Goal: Check status: Check status

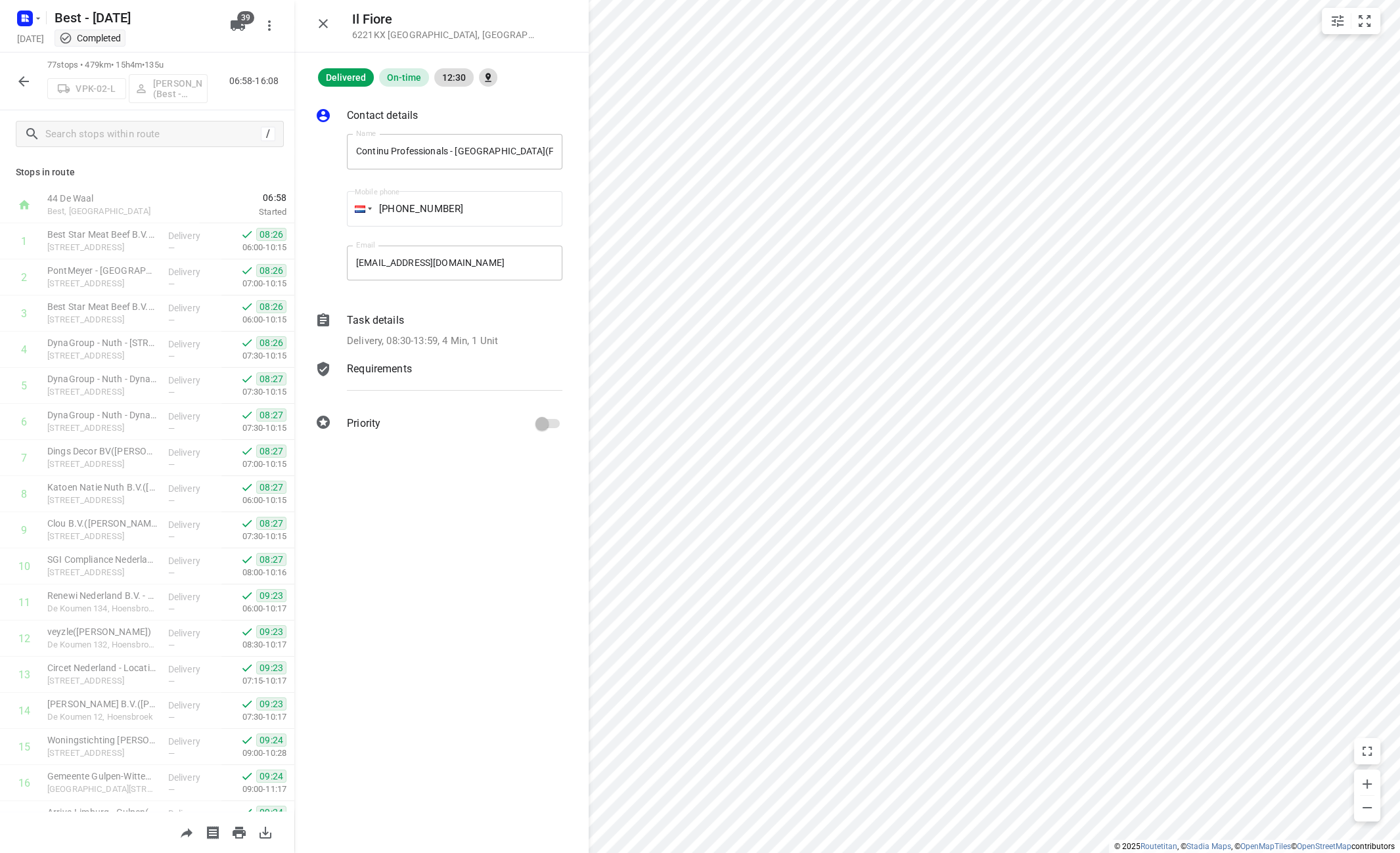
scroll to position [1456, 0]
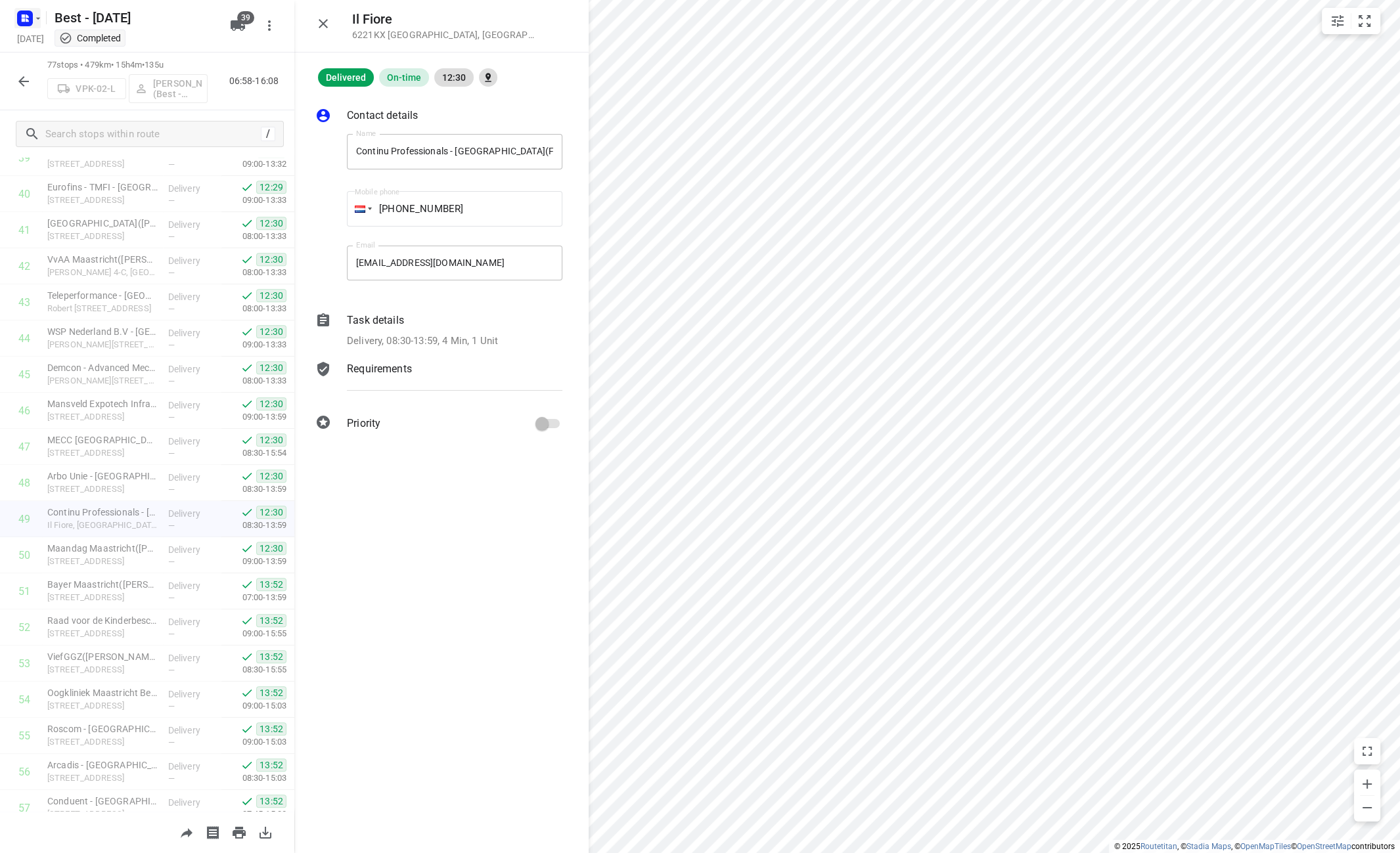
click at [37, 25] on button "button" at bounding box center [27, 18] width 26 height 21
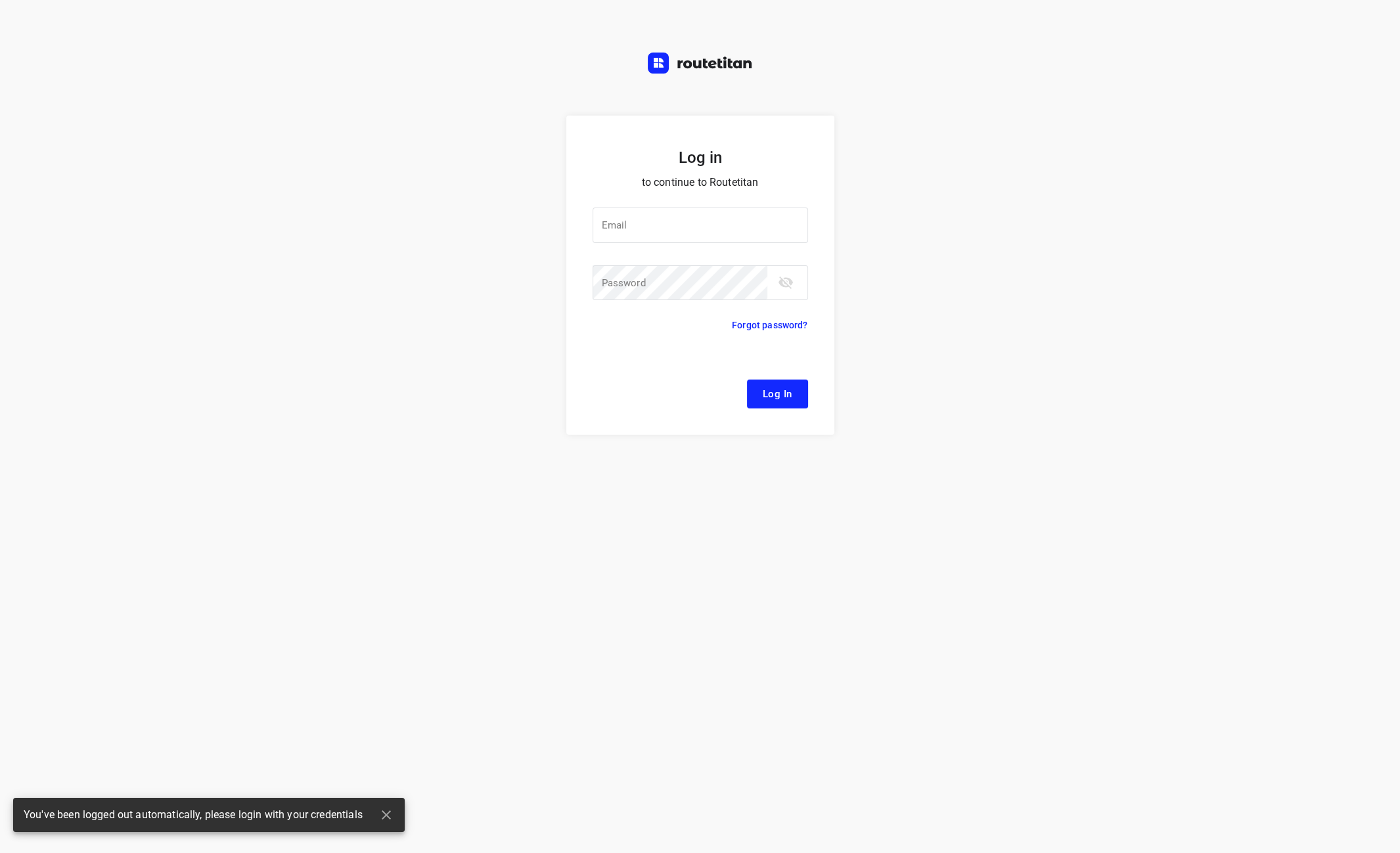
click at [42, 44] on div "Log in to continue to Routetitan Email Email ​ Password Password ​ Forgot passw…" at bounding box center [700, 426] width 1400 height 853
type input "[EMAIL_ADDRESS][DOMAIN_NAME]"
click at [771, 389] on span "Log In" at bounding box center [778, 394] width 30 height 17
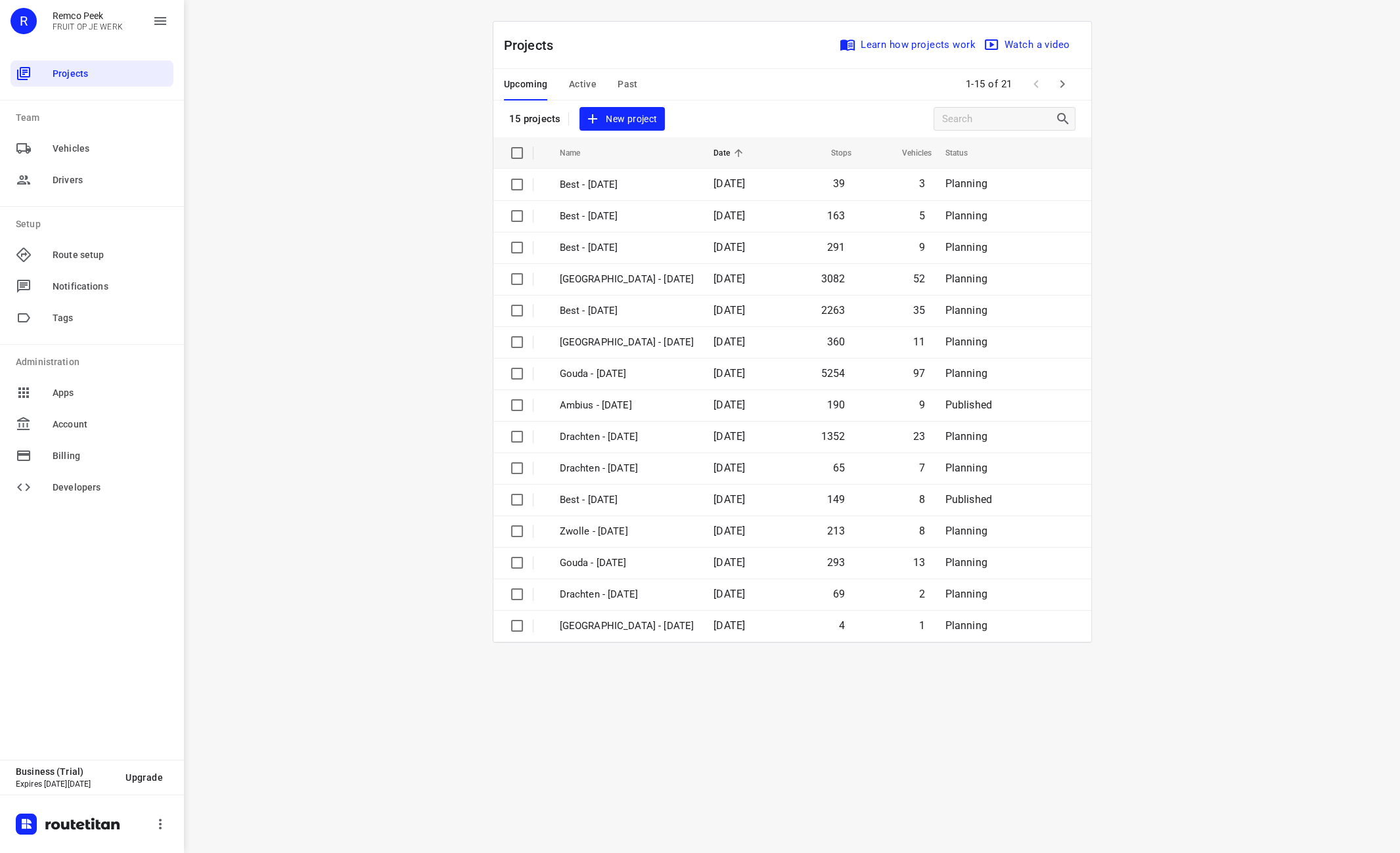
click at [624, 85] on span "Past" at bounding box center [627, 84] width 20 height 16
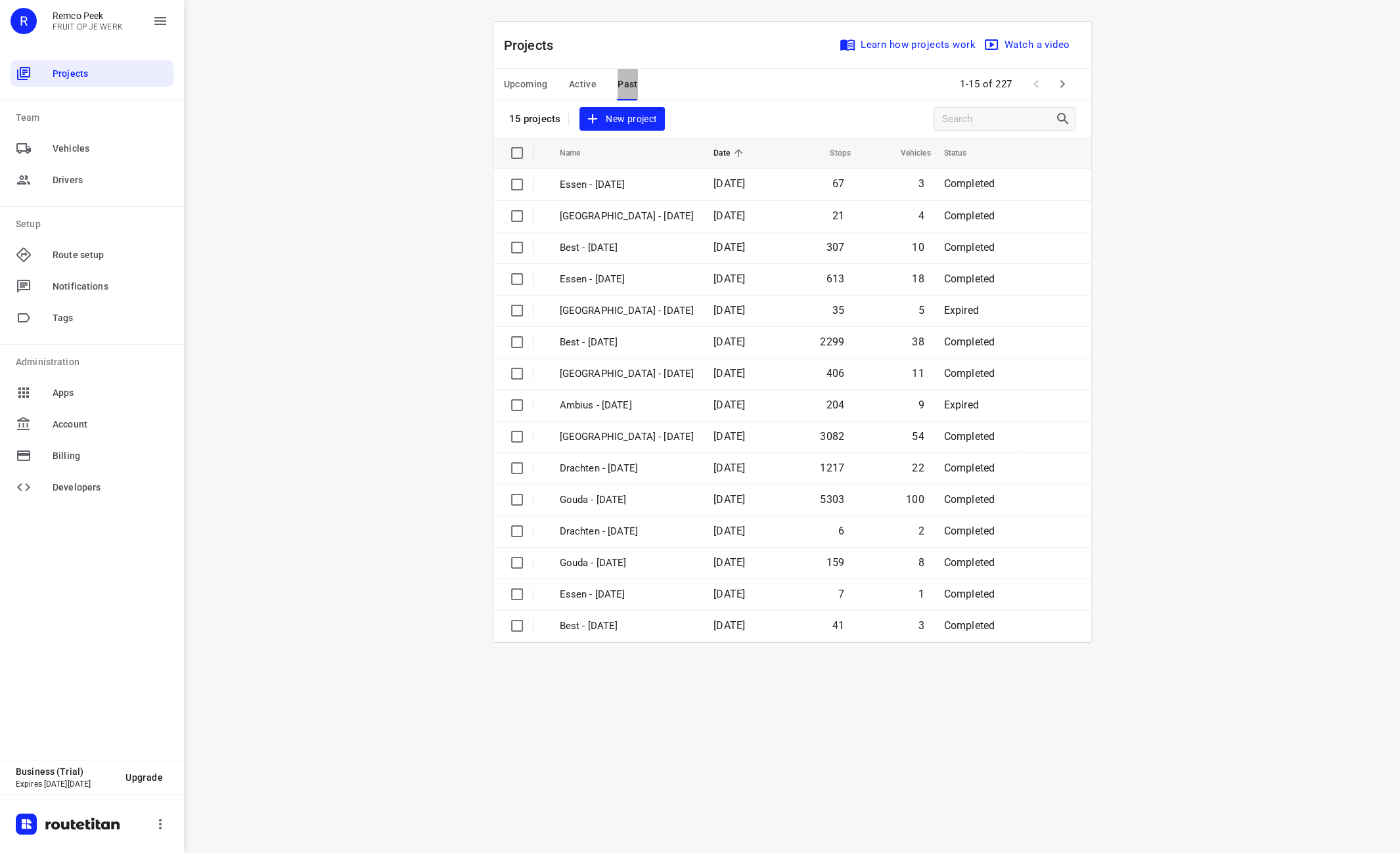
click at [624, 85] on span "Past" at bounding box center [627, 84] width 20 height 16
click at [632, 87] on span "Past" at bounding box center [627, 84] width 20 height 16
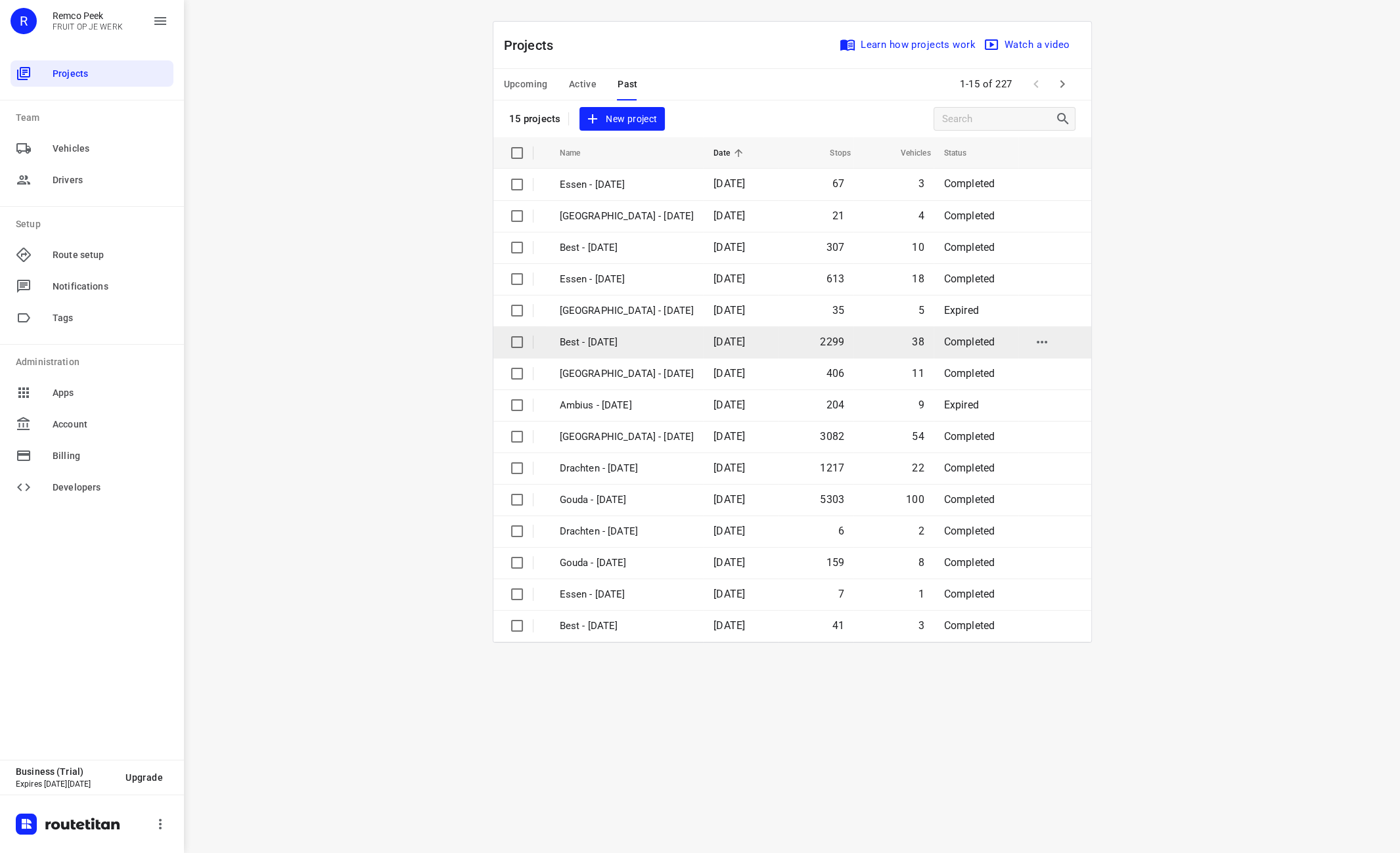
click at [820, 329] on td "2299" at bounding box center [816, 342] width 75 height 32
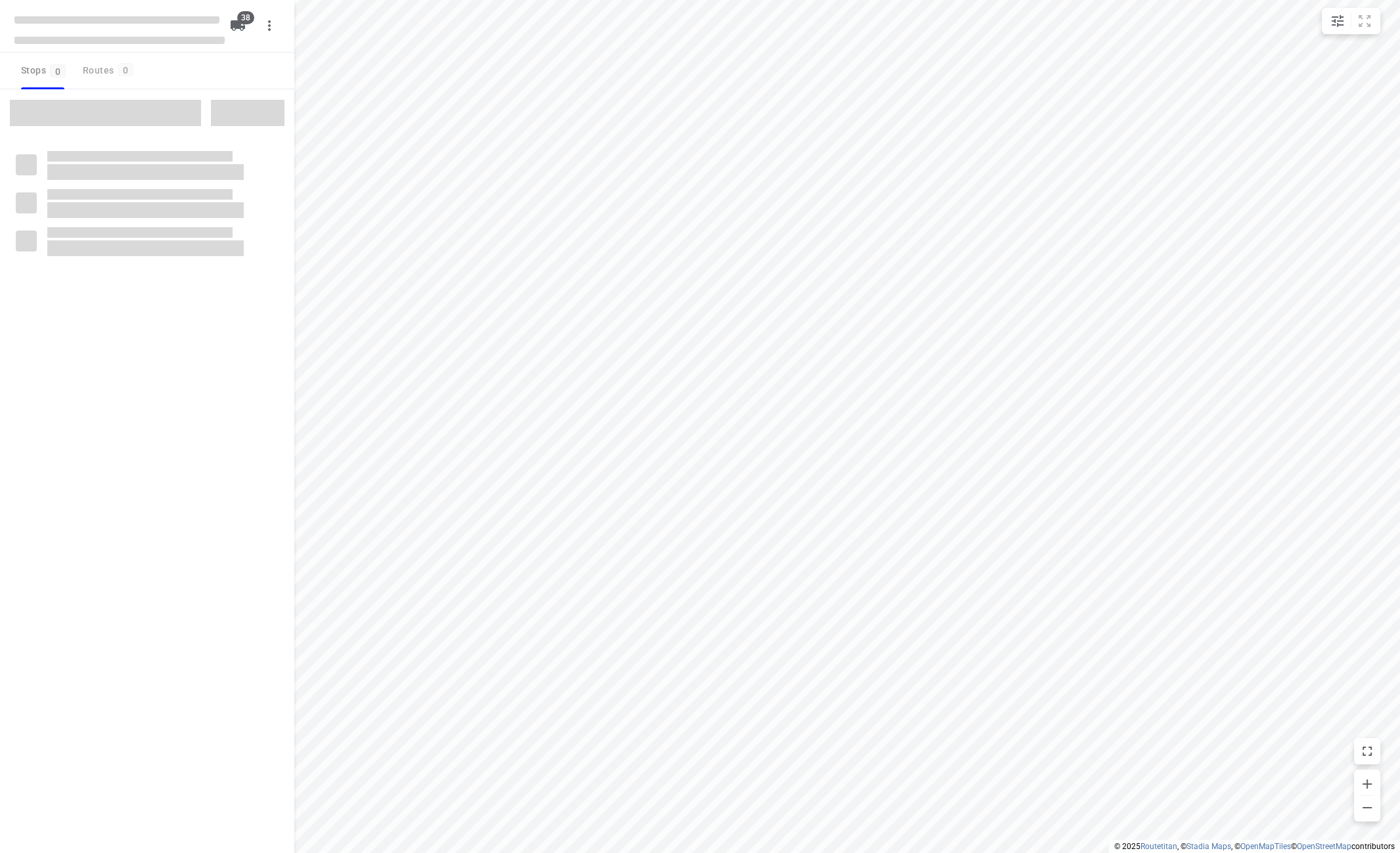
checkbox input "true"
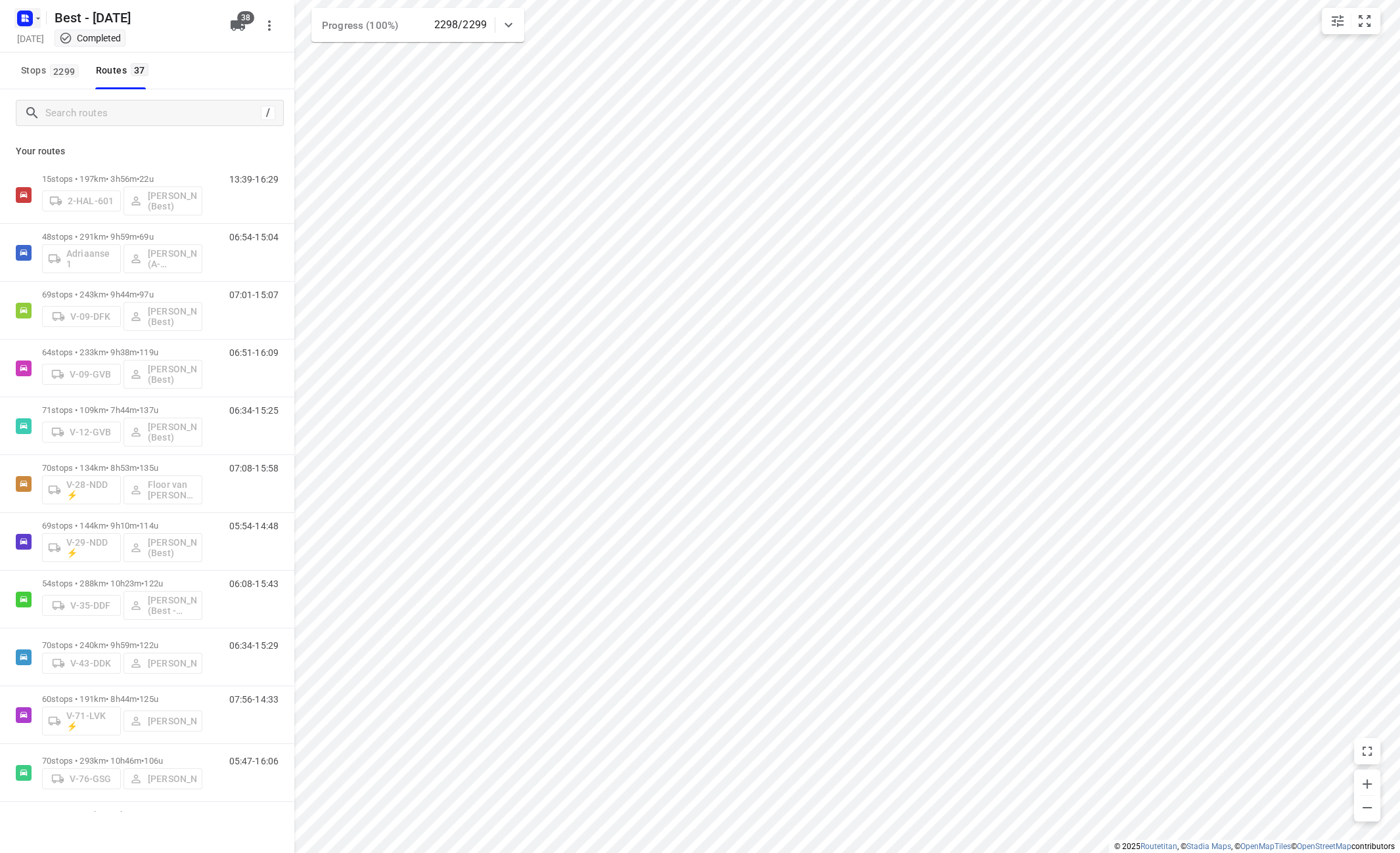
click at [35, 12] on button "button" at bounding box center [27, 18] width 26 height 21
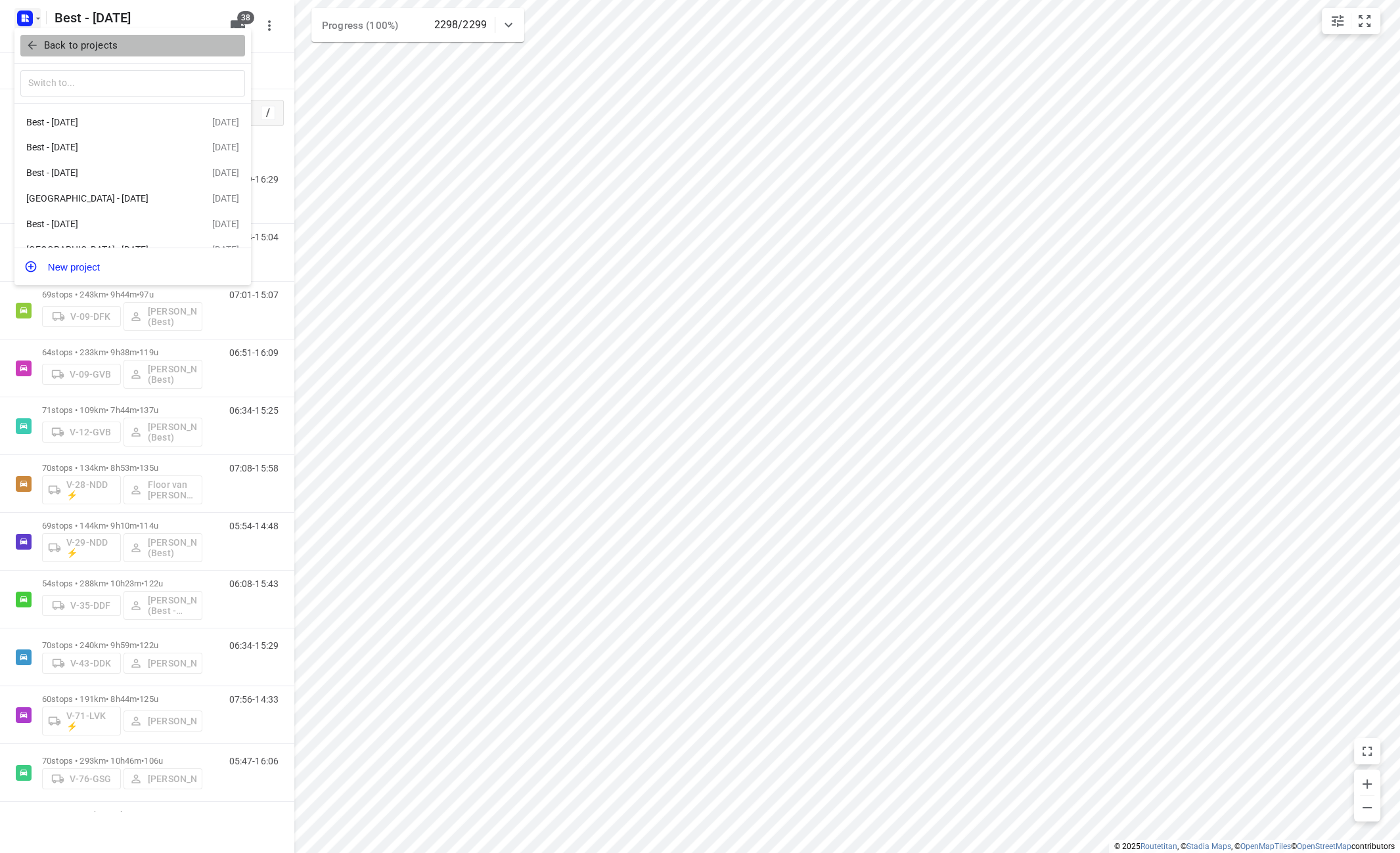
click at [56, 50] on p "Back to projects" at bounding box center [80, 45] width 73 height 15
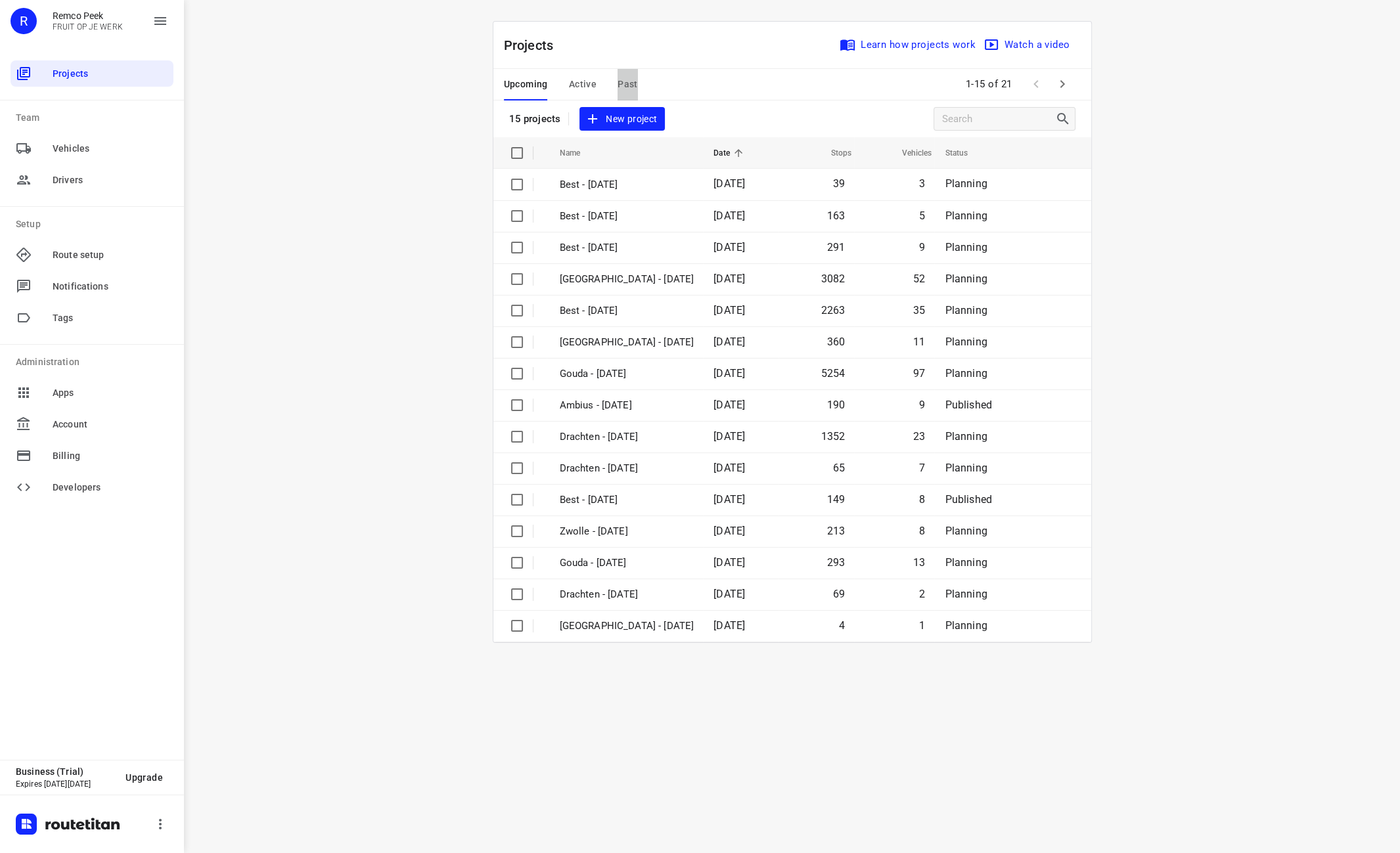
click at [632, 80] on span "Past" at bounding box center [627, 84] width 20 height 16
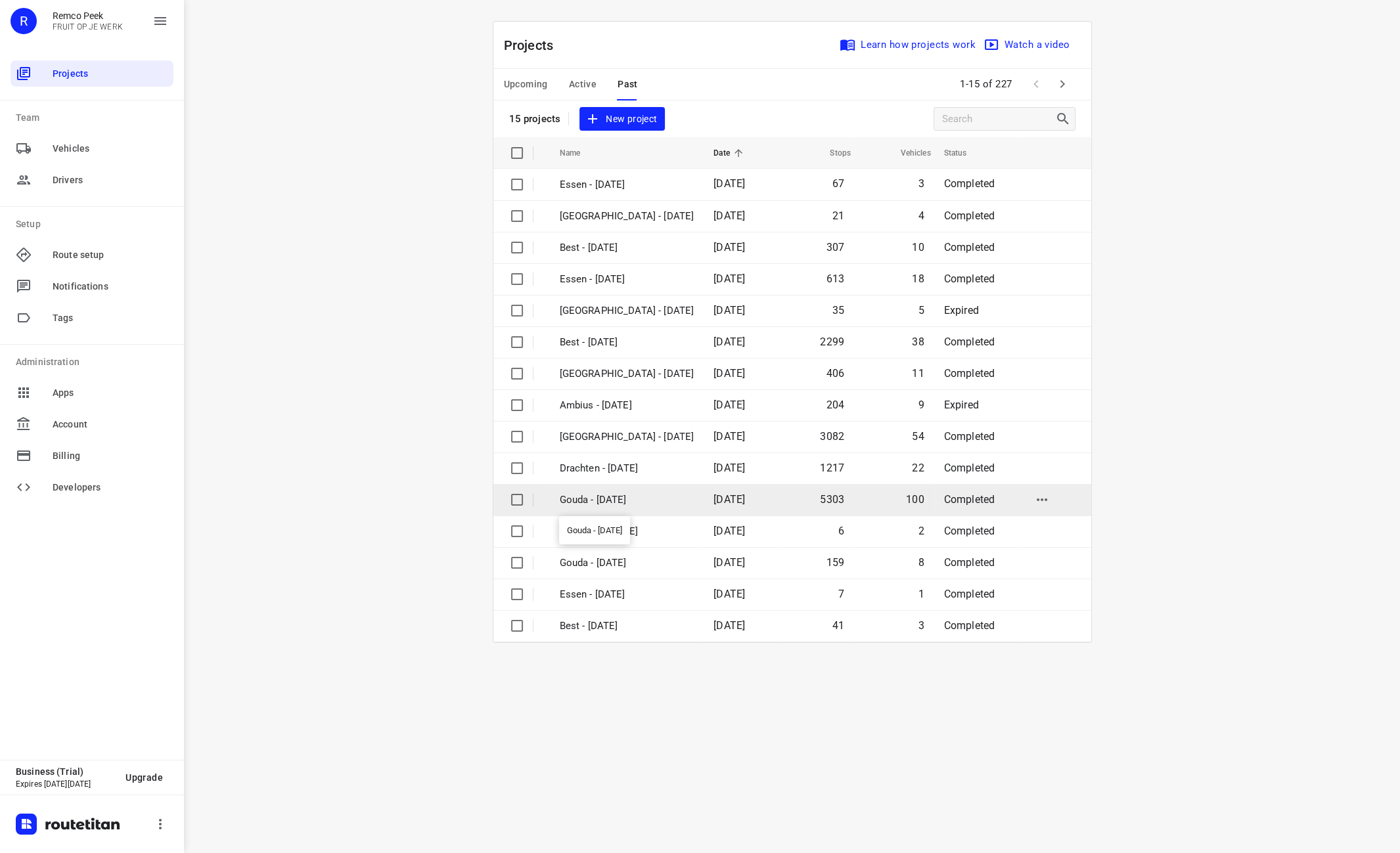
click at [658, 496] on p "Gouda - [DATE]" at bounding box center [627, 500] width 135 height 15
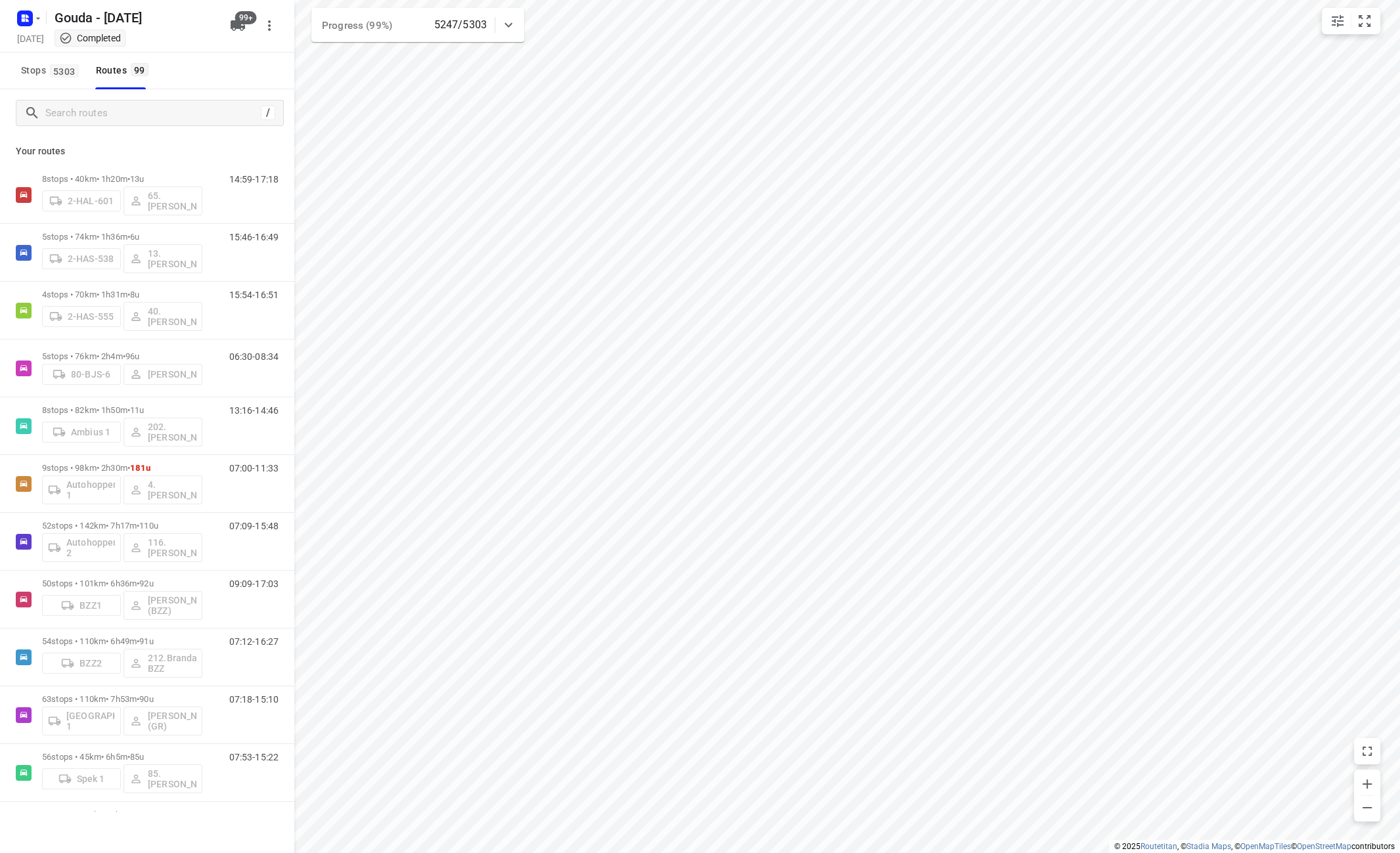
checkbox input "true"
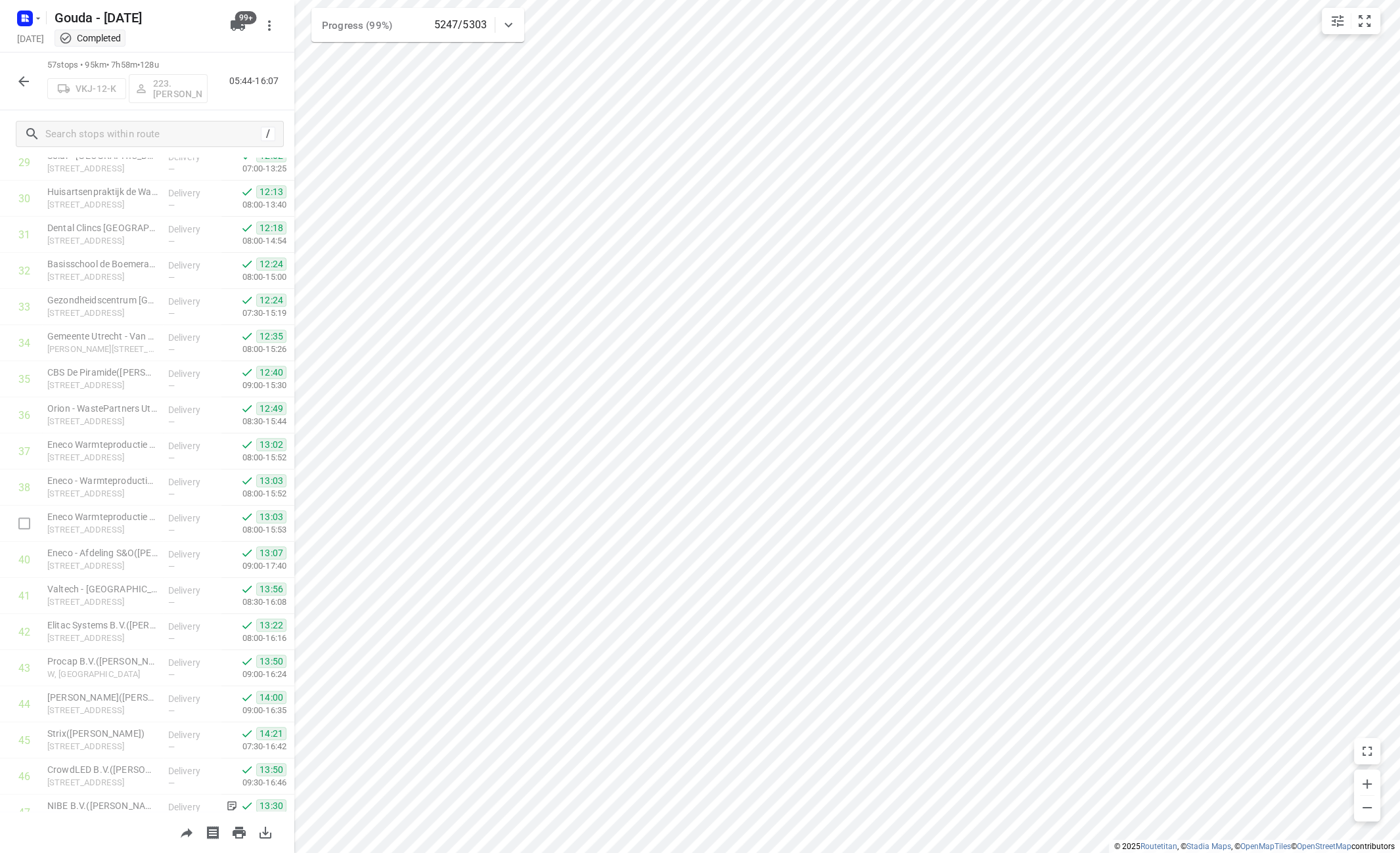
scroll to position [1089, 0]
